Goal: Feedback & Contribution: Leave review/rating

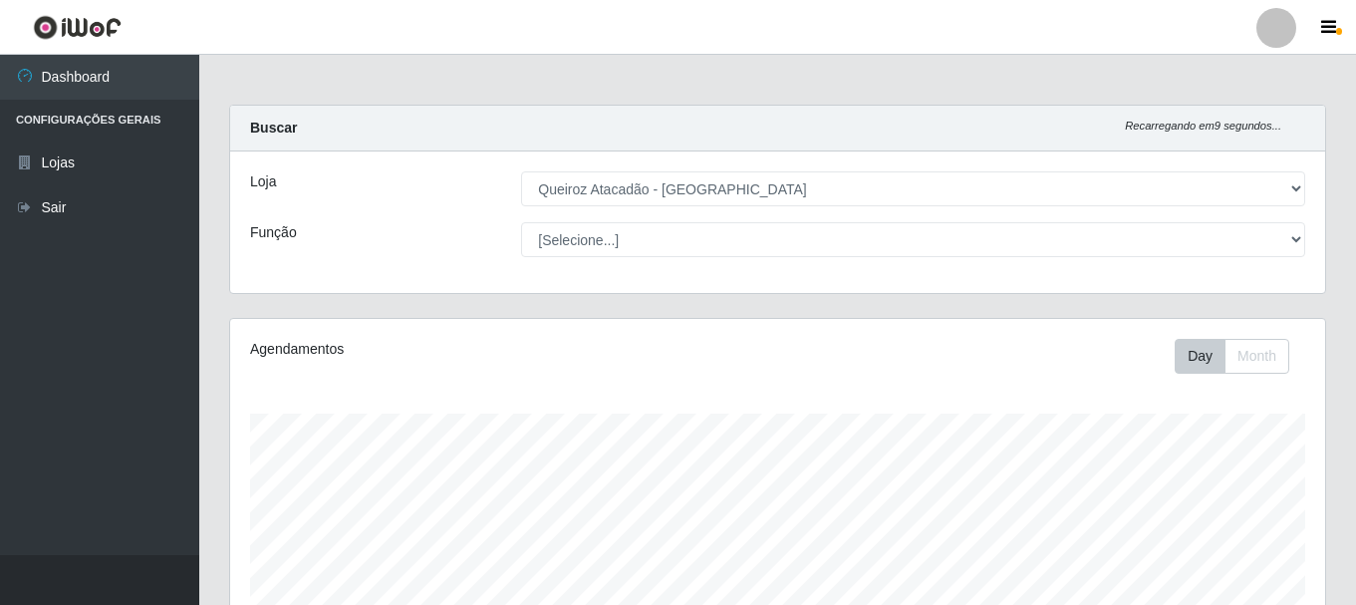
select select "464"
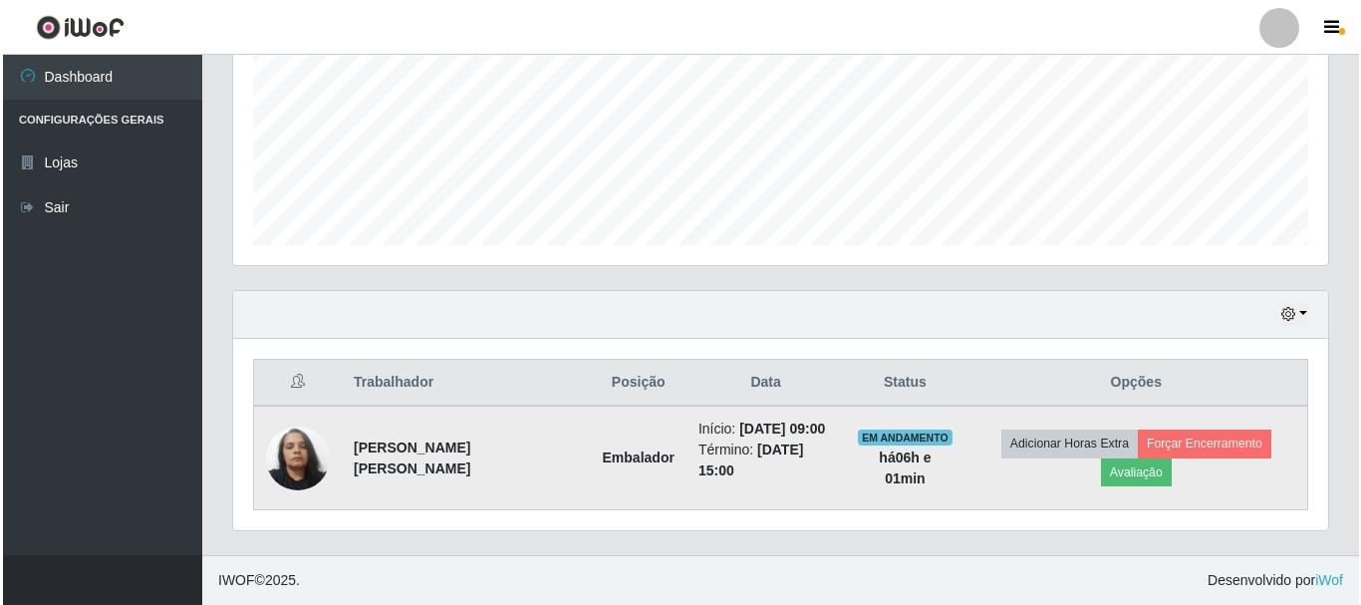
scroll to position [413, 1095]
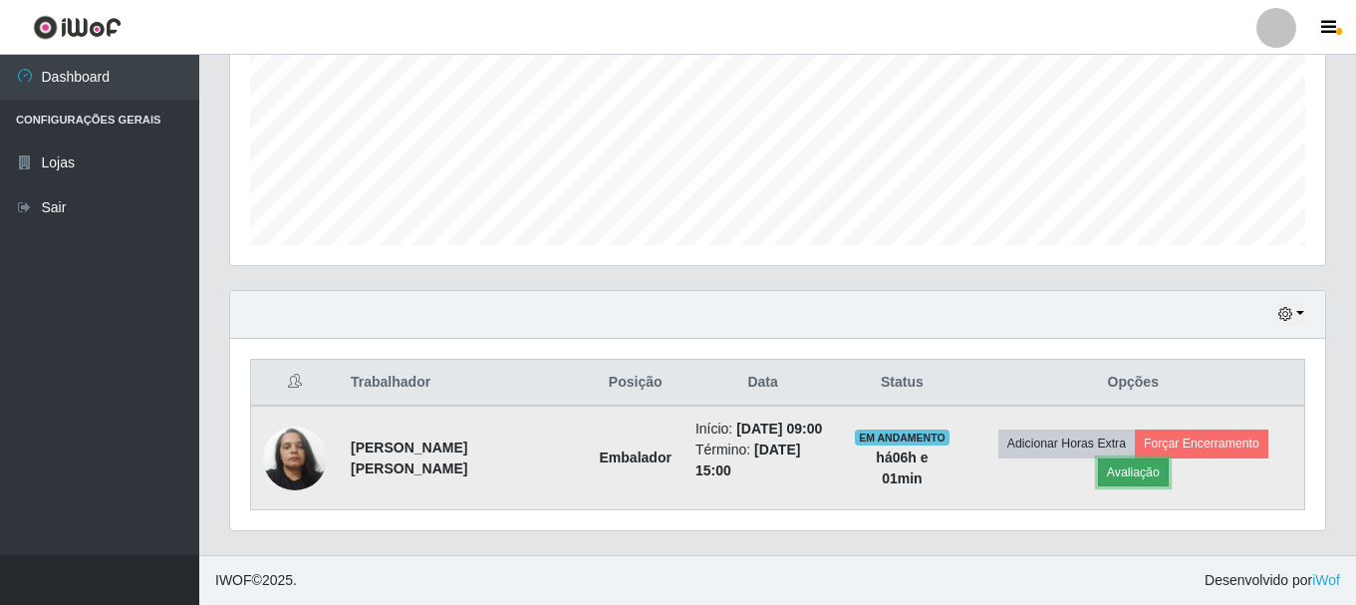
click at [1123, 468] on button "Avaliação" at bounding box center [1133, 472] width 71 height 28
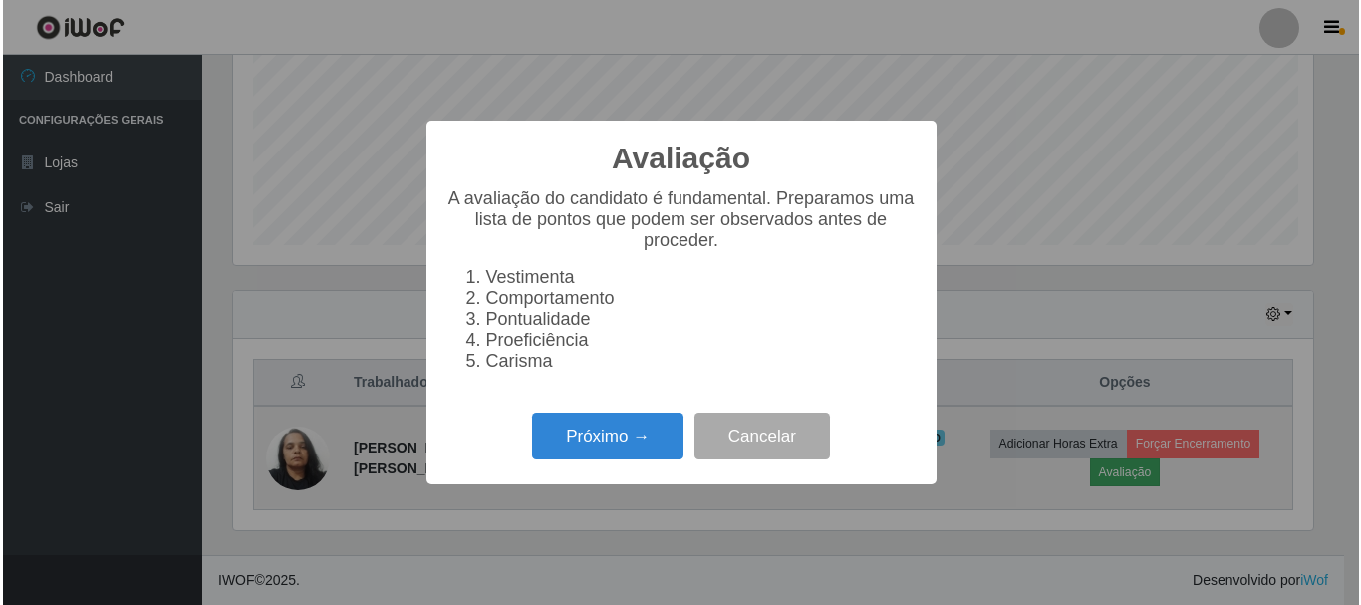
scroll to position [413, 1085]
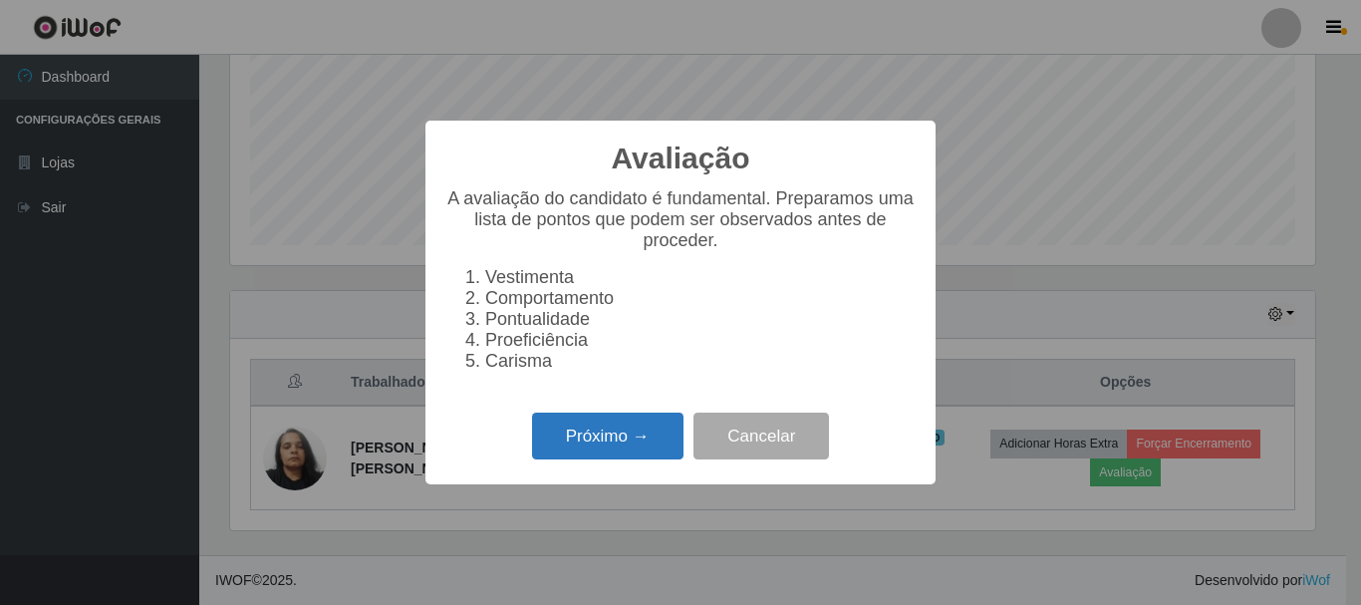
click at [627, 453] on button "Próximo →" at bounding box center [607, 435] width 151 height 47
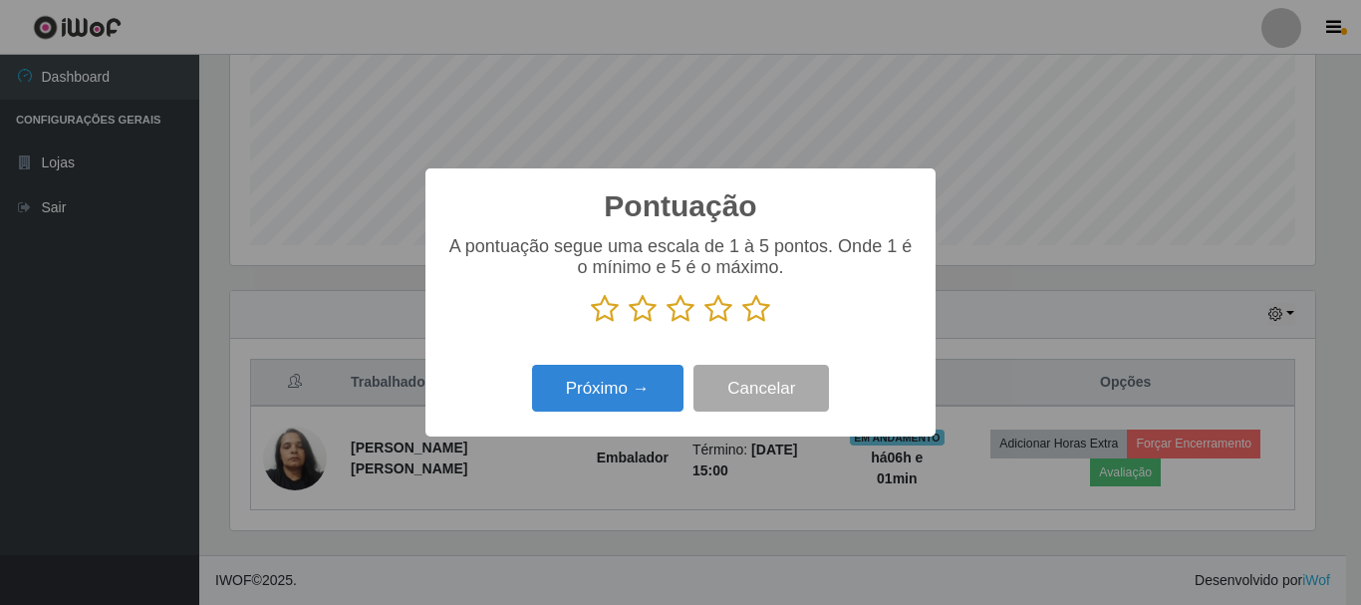
click at [759, 316] on icon at bounding box center [756, 309] width 28 height 30
click at [742, 324] on input "radio" at bounding box center [742, 324] width 0 height 0
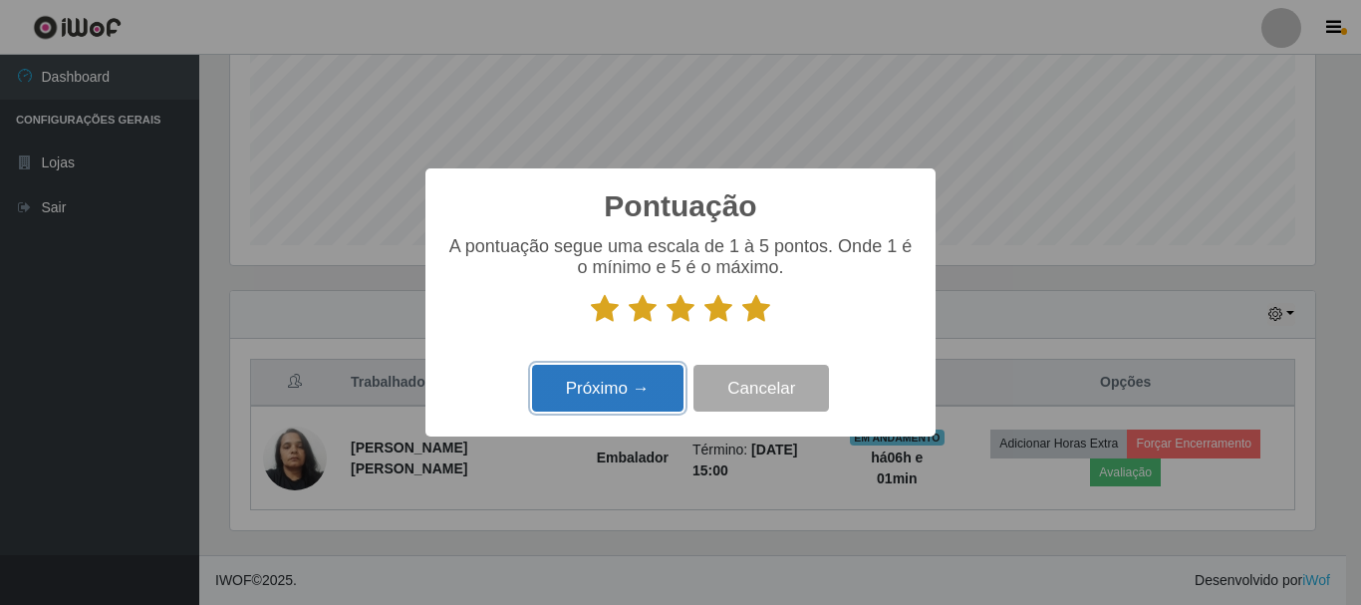
click at [609, 403] on button "Próximo →" at bounding box center [607, 388] width 151 height 47
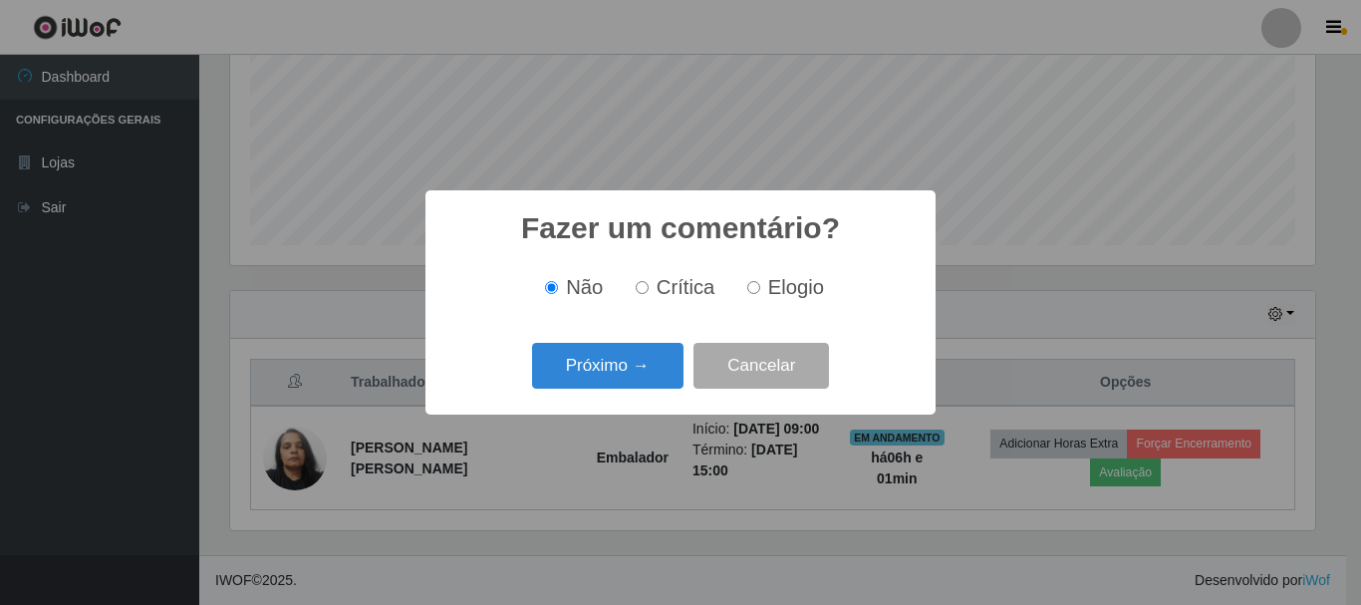
click at [747, 285] on input "Elogio" at bounding box center [753, 287] width 13 height 13
radio input "true"
click at [648, 376] on button "Próximo →" at bounding box center [607, 366] width 151 height 47
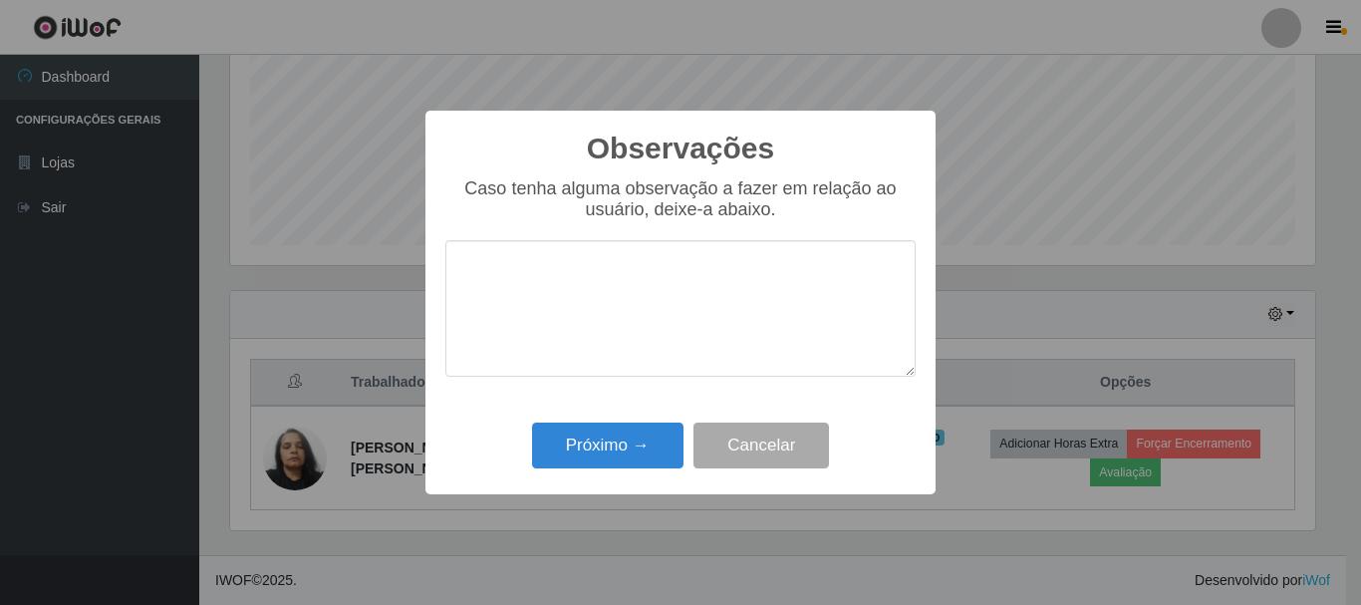
click at [576, 355] on textarea at bounding box center [680, 308] width 470 height 136
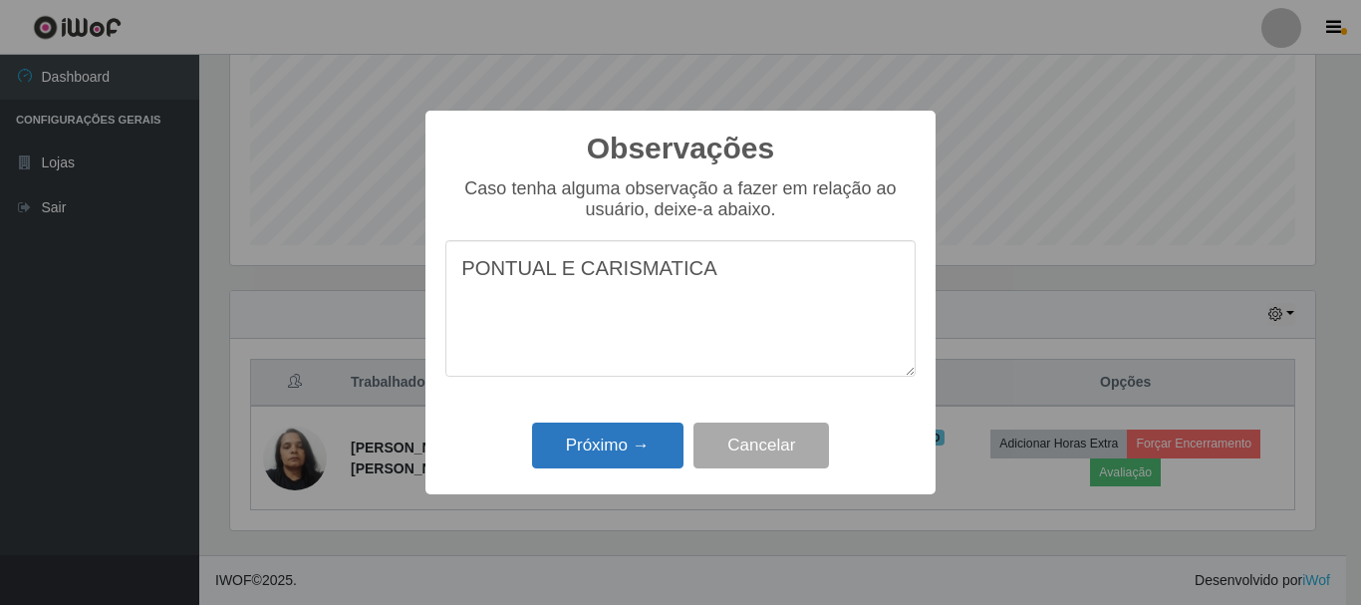
type textarea "PONTUAL E CARISMATICA"
click at [575, 454] on button "Próximo →" at bounding box center [607, 445] width 151 height 47
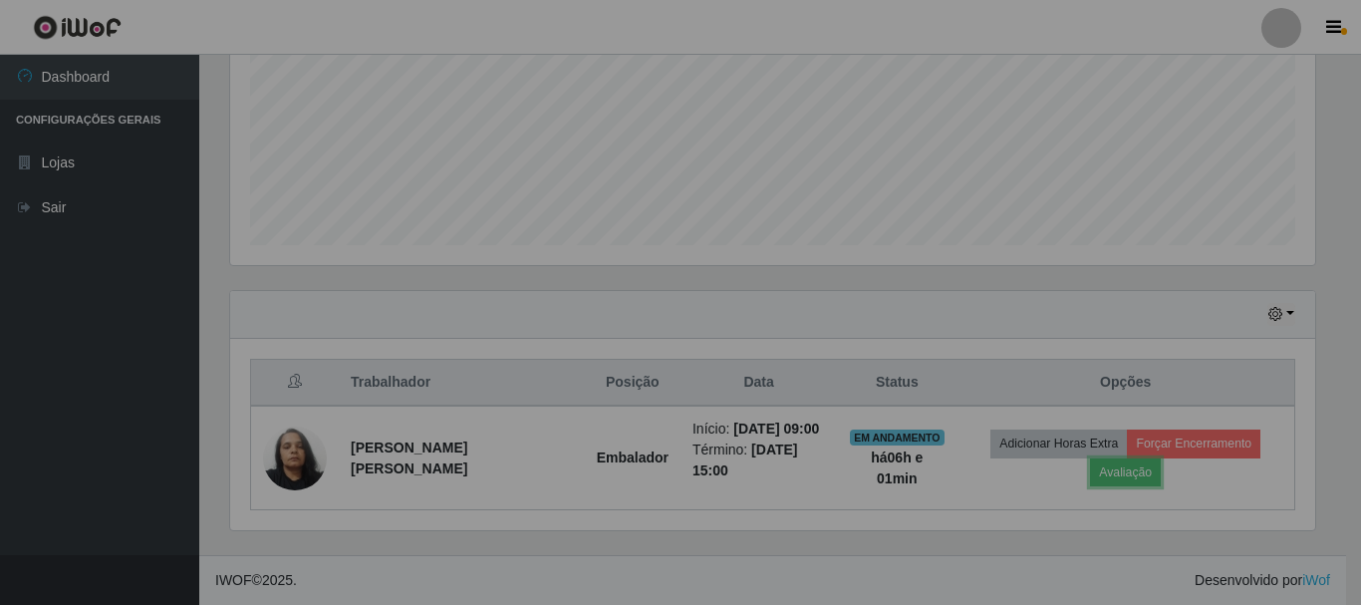
scroll to position [413, 1095]
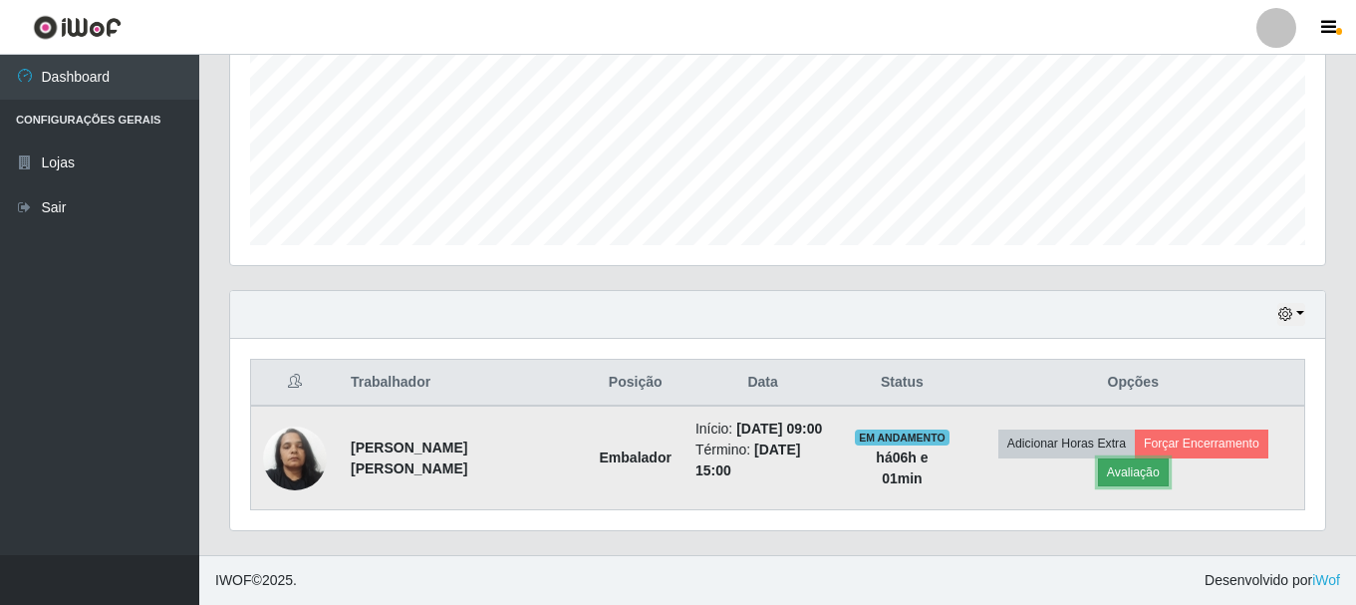
click at [1148, 478] on button "Avaliação" at bounding box center [1133, 472] width 71 height 28
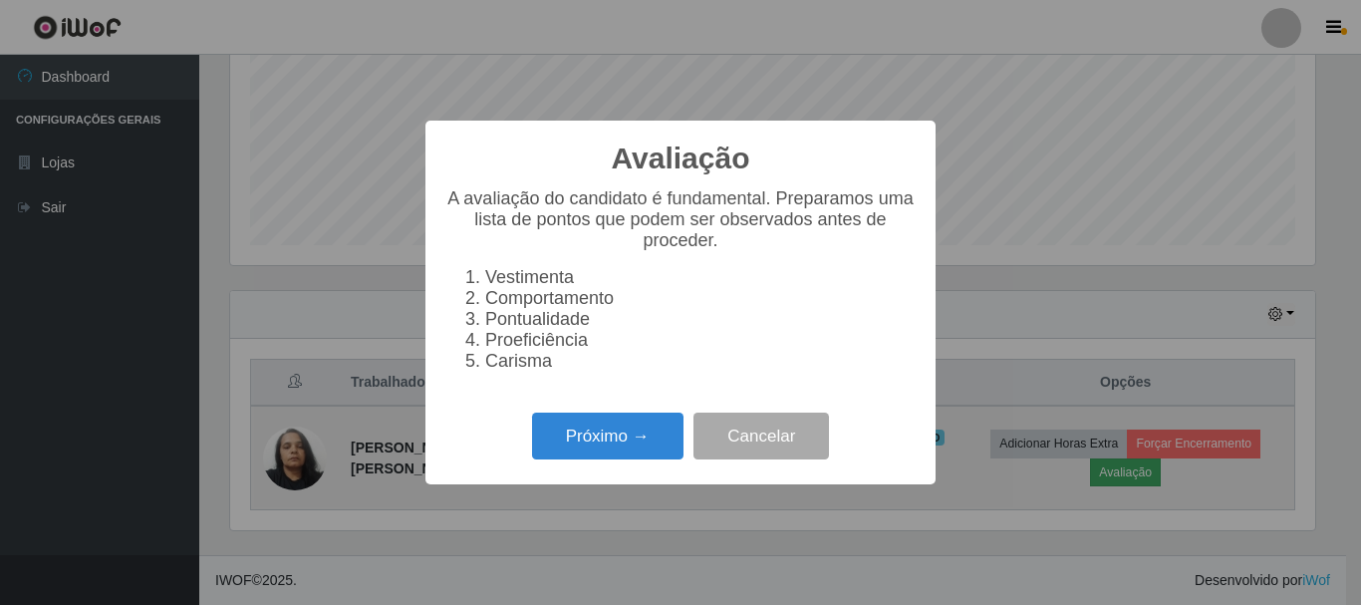
scroll to position [413, 1085]
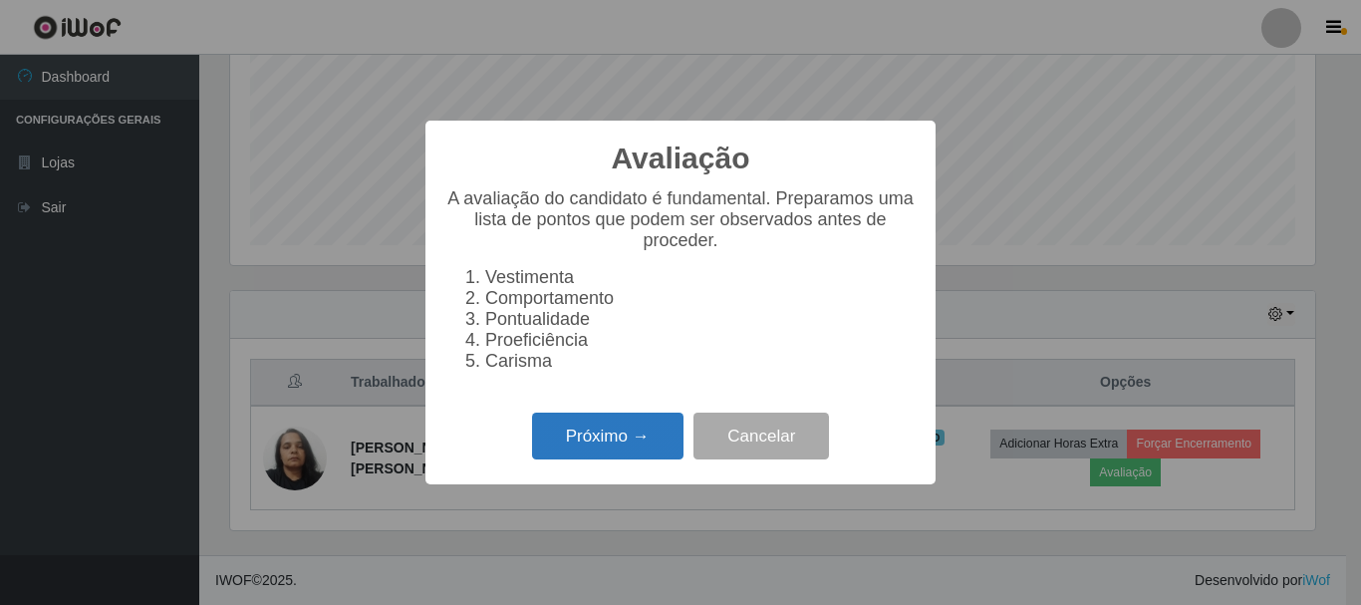
click at [616, 441] on button "Próximo →" at bounding box center [607, 435] width 151 height 47
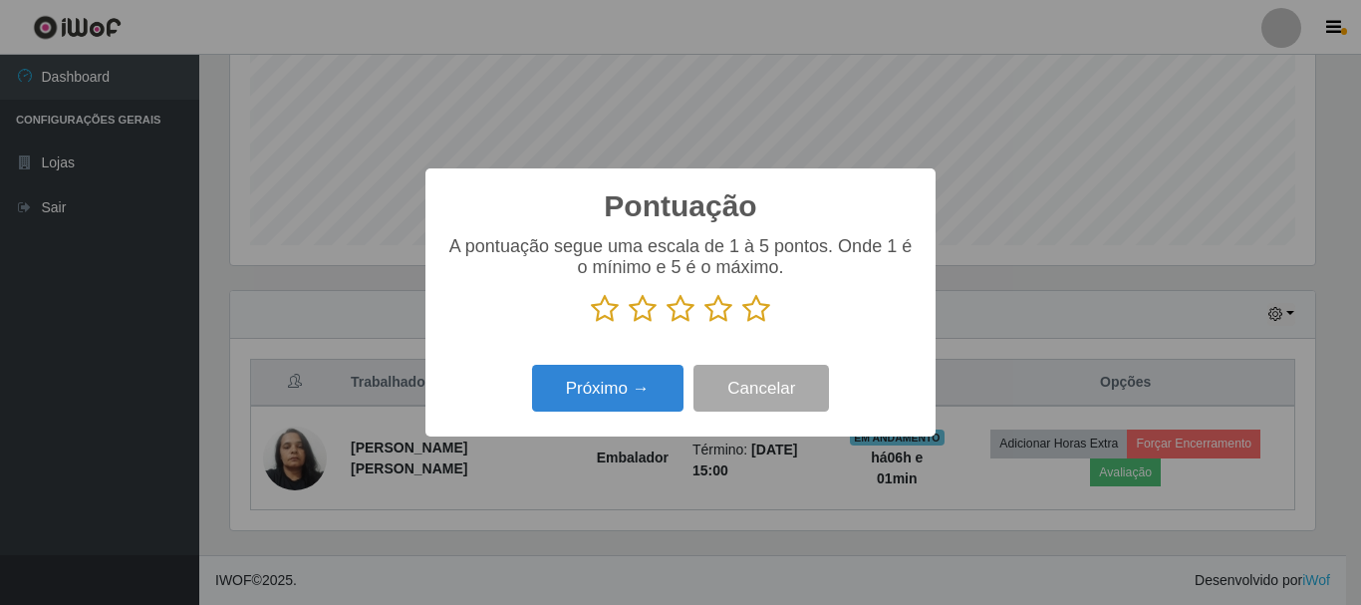
scroll to position [995879, 995208]
click at [752, 306] on icon at bounding box center [756, 309] width 28 height 30
click at [742, 324] on input "radio" at bounding box center [742, 324] width 0 height 0
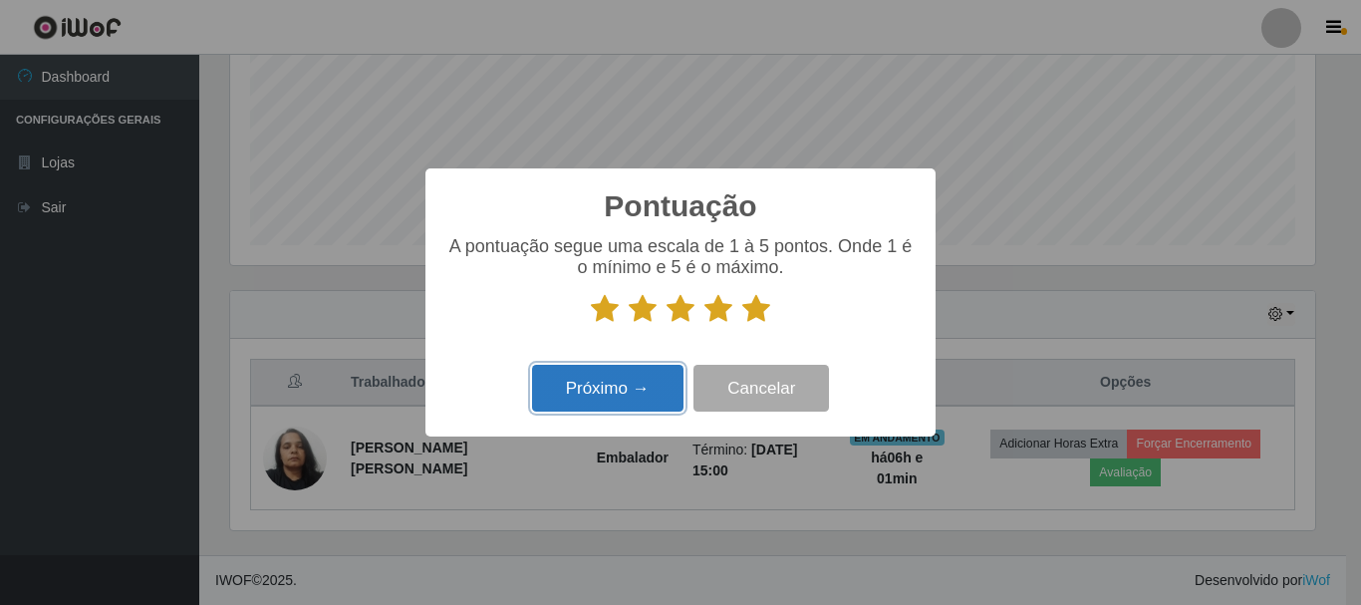
click at [639, 387] on button "Próximo →" at bounding box center [607, 388] width 151 height 47
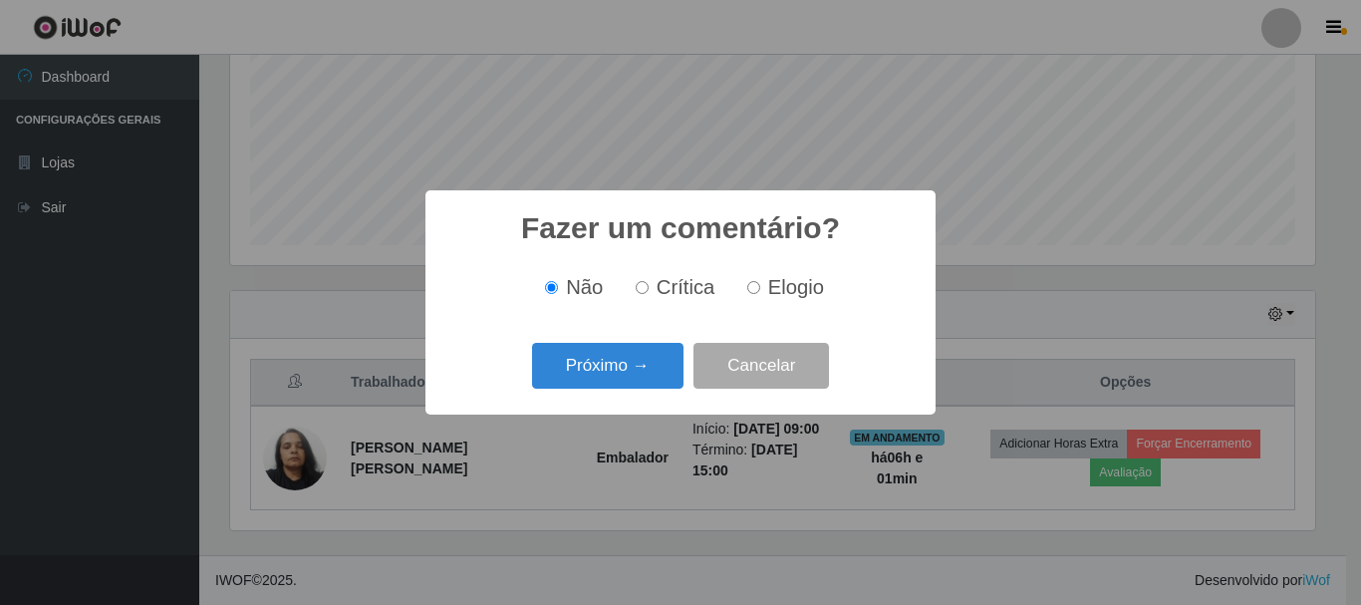
click at [759, 294] on label "Elogio" at bounding box center [781, 287] width 85 height 23
click at [759, 294] on input "Elogio" at bounding box center [753, 287] width 13 height 13
radio input "true"
click at [639, 370] on button "Próximo →" at bounding box center [607, 366] width 151 height 47
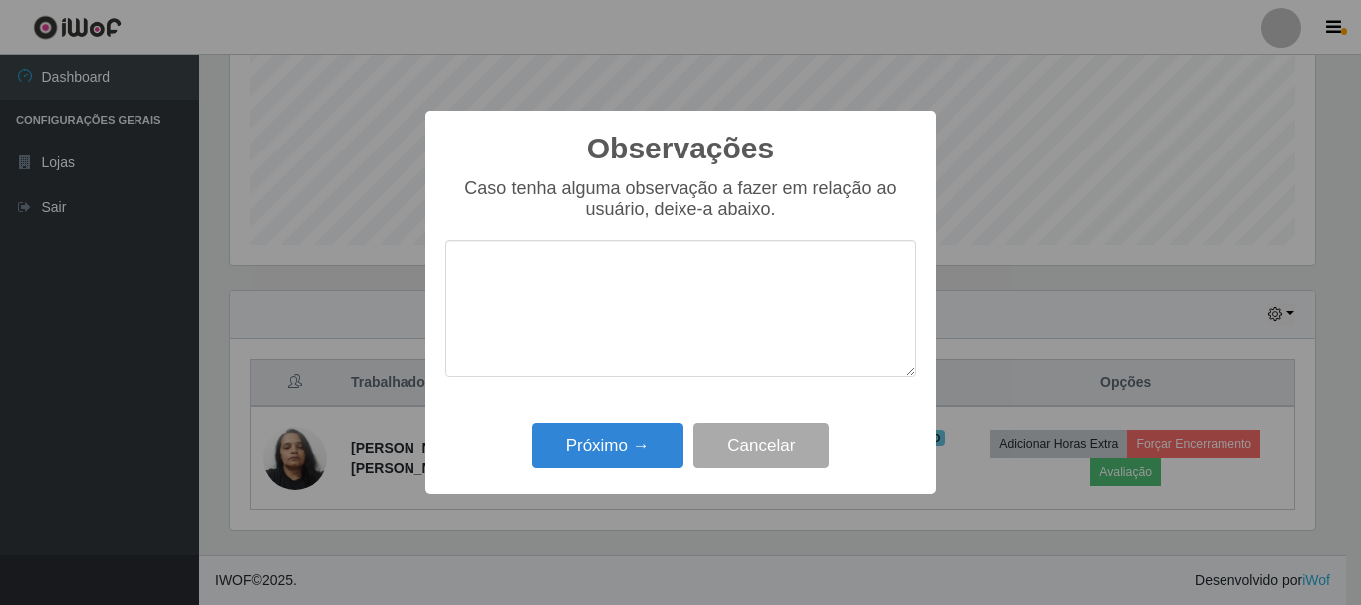
click at [631, 300] on textarea at bounding box center [680, 308] width 470 height 136
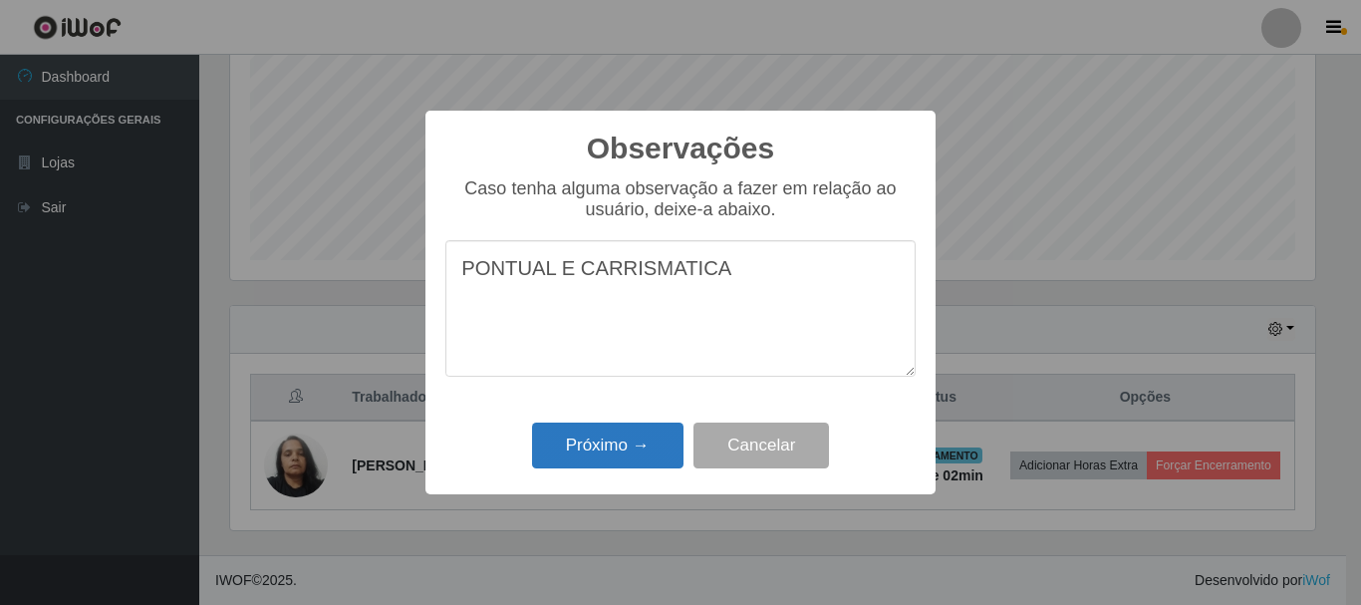
type textarea "PONTUAL E CARRISMATICA"
click at [655, 446] on button "Próximo →" at bounding box center [607, 445] width 151 height 47
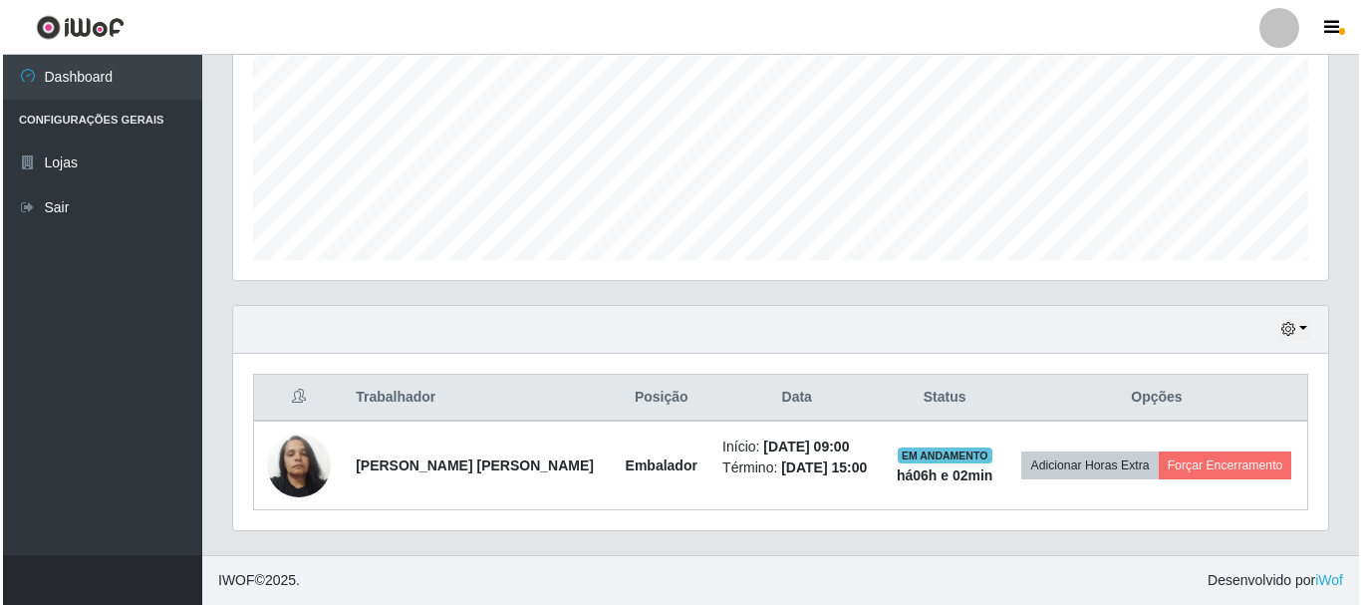
scroll to position [413, 1095]
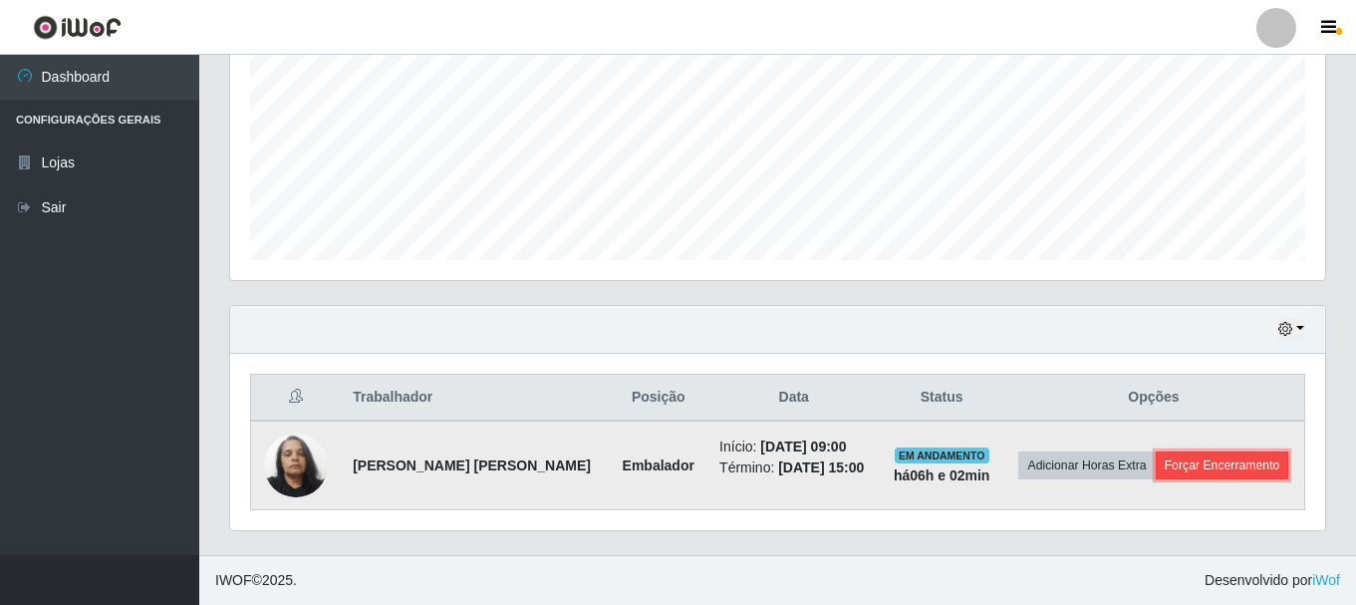
click at [1237, 463] on button "Forçar Encerramento" at bounding box center [1223, 465] width 134 height 28
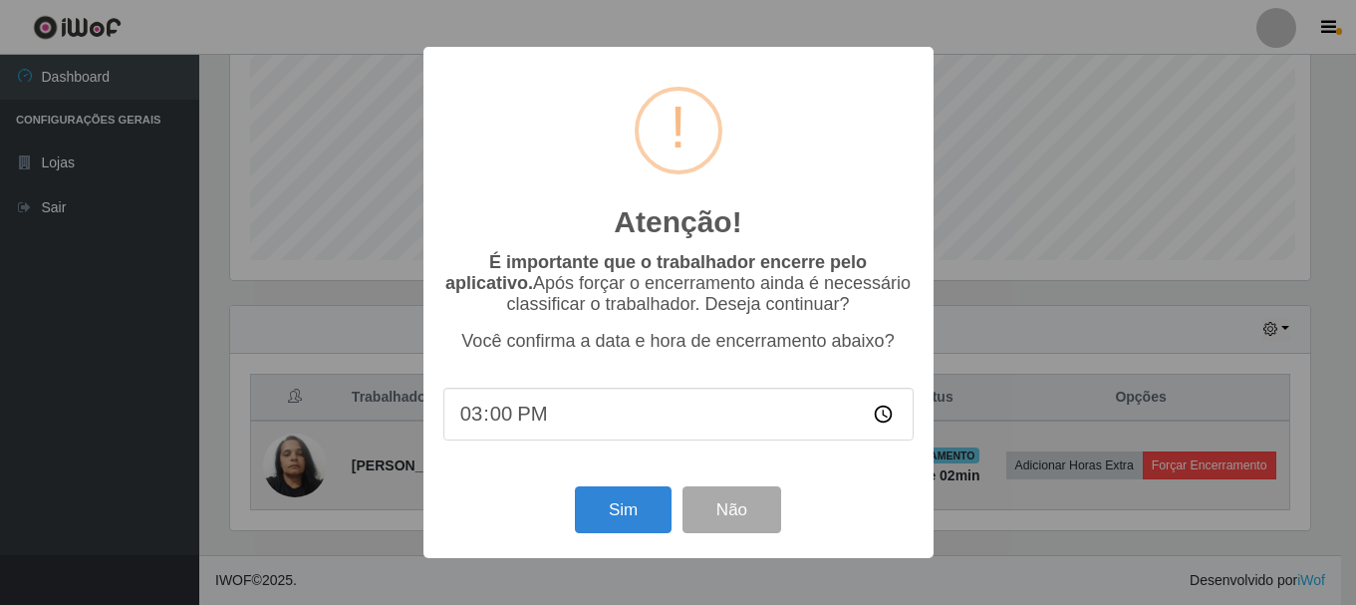
scroll to position [413, 1085]
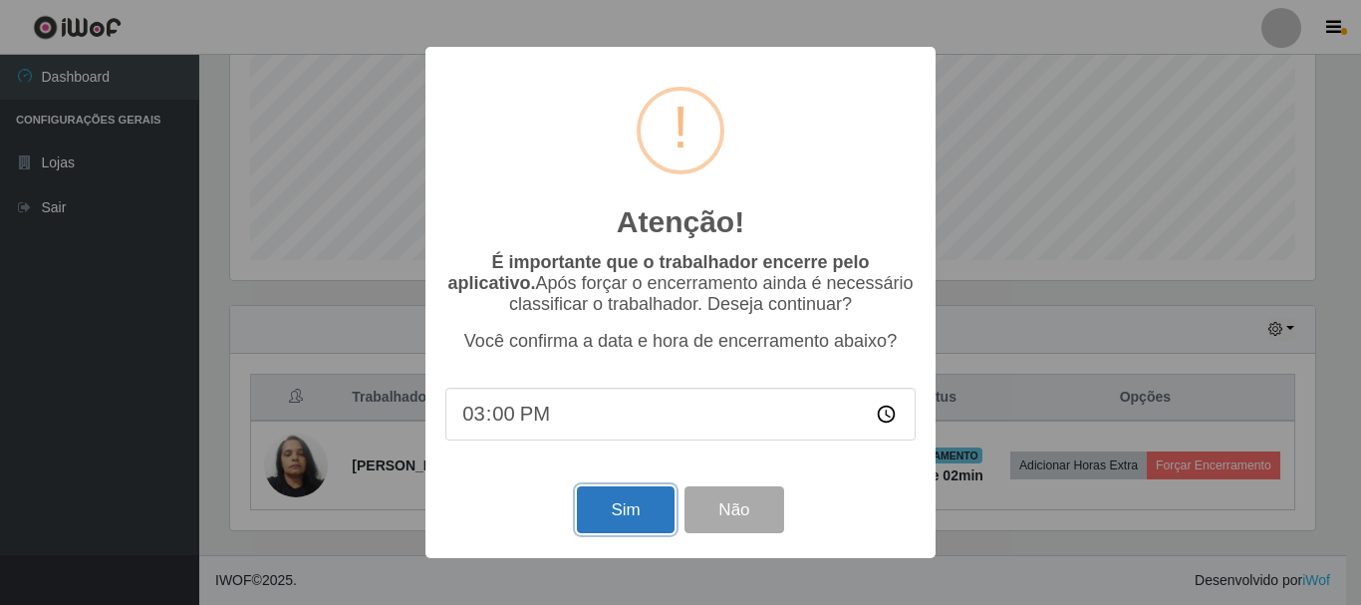
click at [585, 515] on button "Sim" at bounding box center [625, 509] width 97 height 47
